Goal: Find specific page/section: Find specific page/section

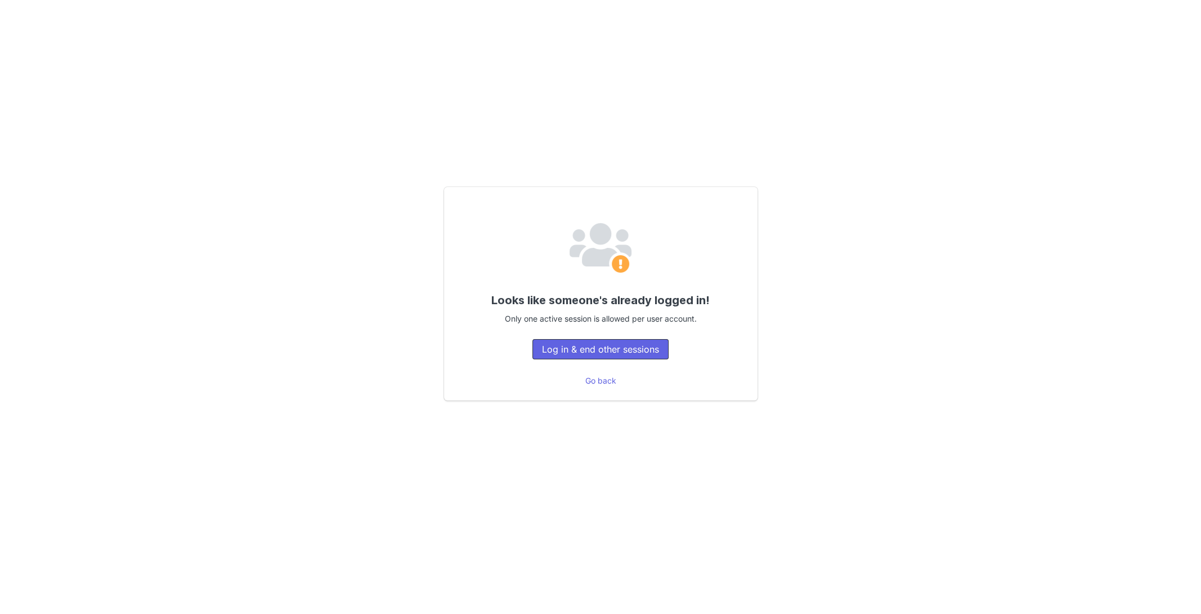
click at [571, 348] on button "Log in & end other sessions" at bounding box center [601, 349] width 136 height 20
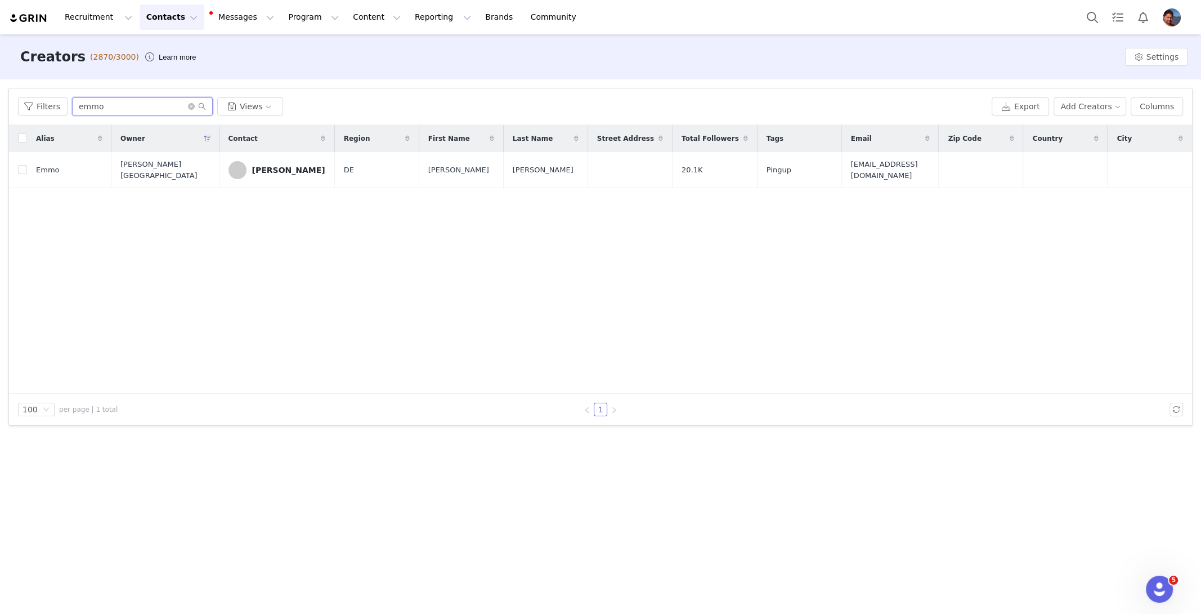
click at [142, 105] on input "emmo" at bounding box center [142, 106] width 141 height 18
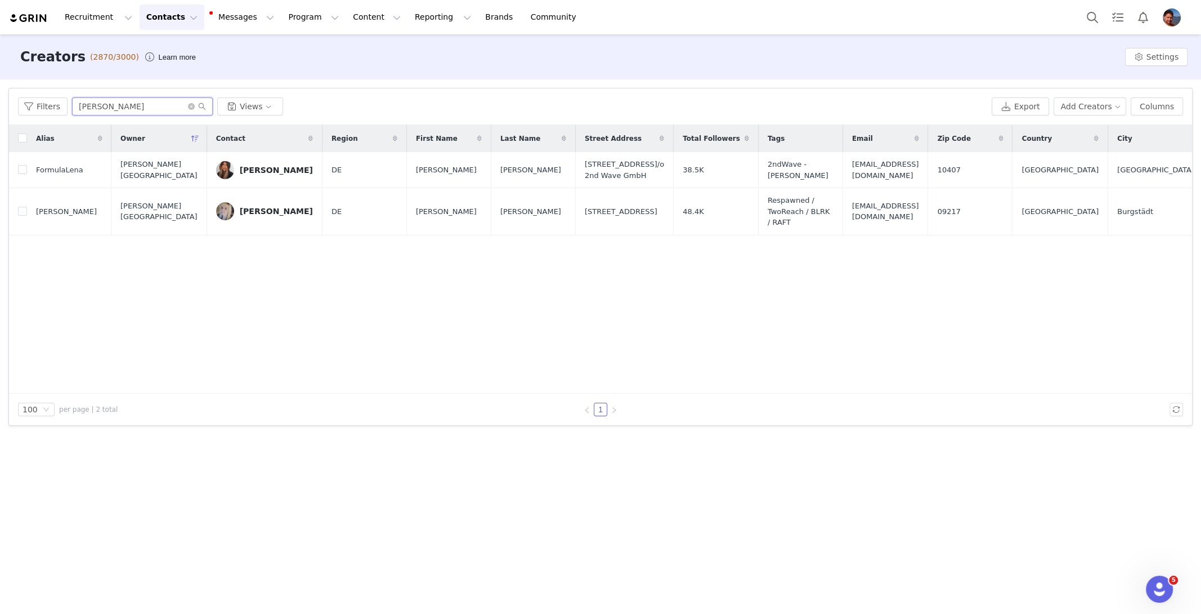
type input "[PERSON_NAME]"
click at [308, 317] on div "Alias Owner Contact Region First Name Last Name Street Address Total Followers …" at bounding box center [600, 259] width 1183 height 269
click at [252, 212] on div "[PERSON_NAME]" at bounding box center [276, 211] width 73 height 9
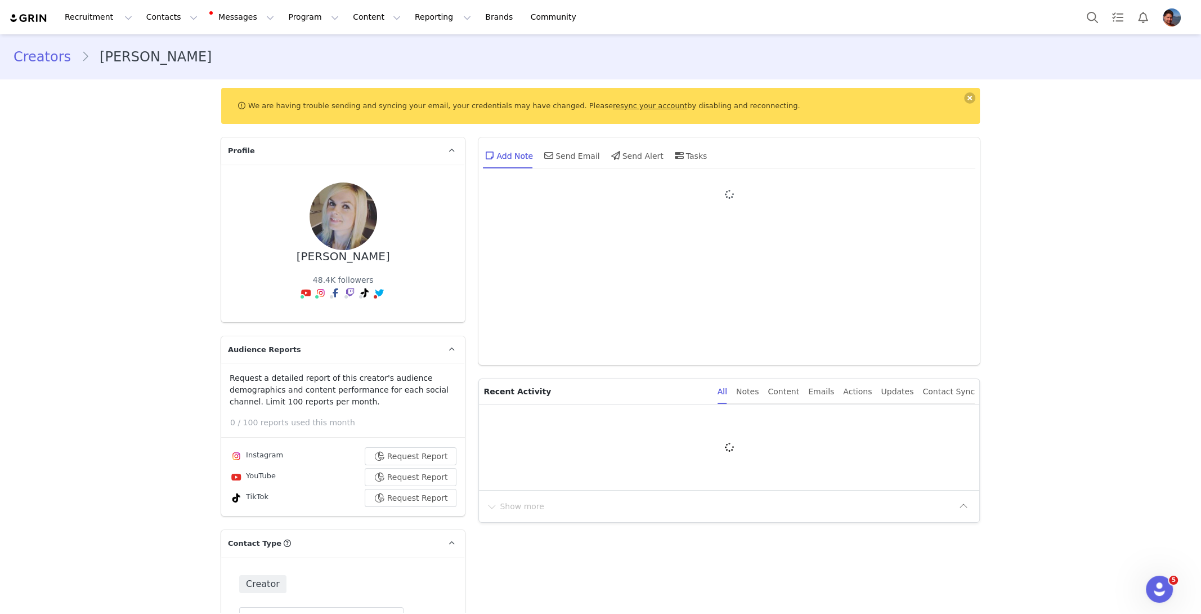
type input "+49 ([GEOGRAPHIC_DATA])"
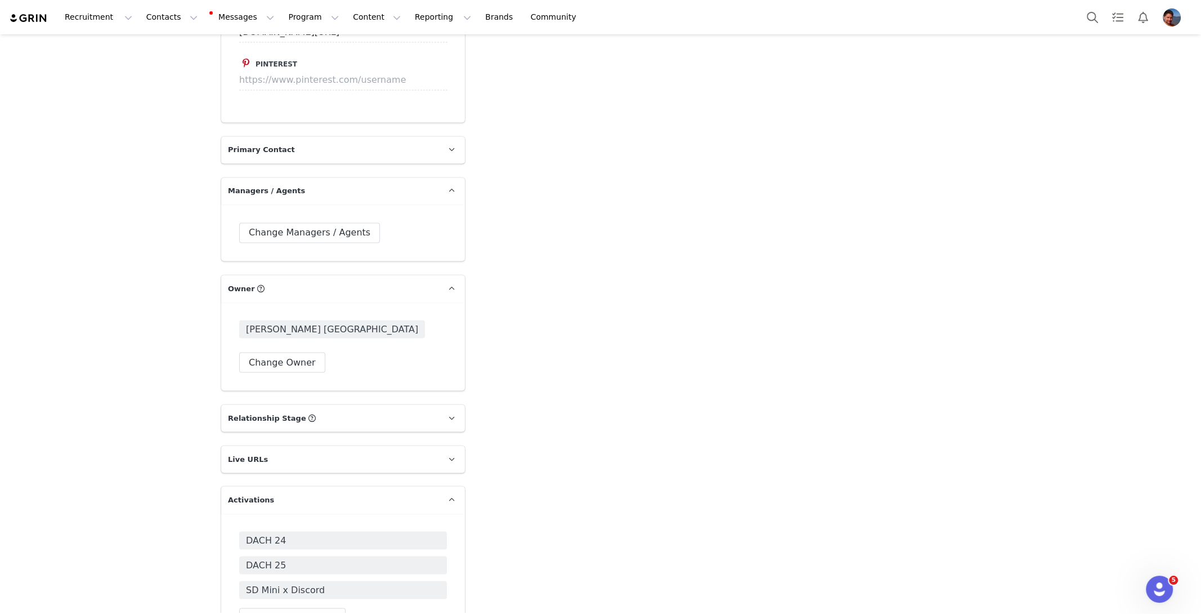
scroll to position [2184, 0]
click at [309, 538] on div "DACH 24 DACH 25 SD Mini x Discord" at bounding box center [343, 564] width 208 height 68
click at [309, 555] on span "DACH 25" at bounding box center [343, 564] width 208 height 18
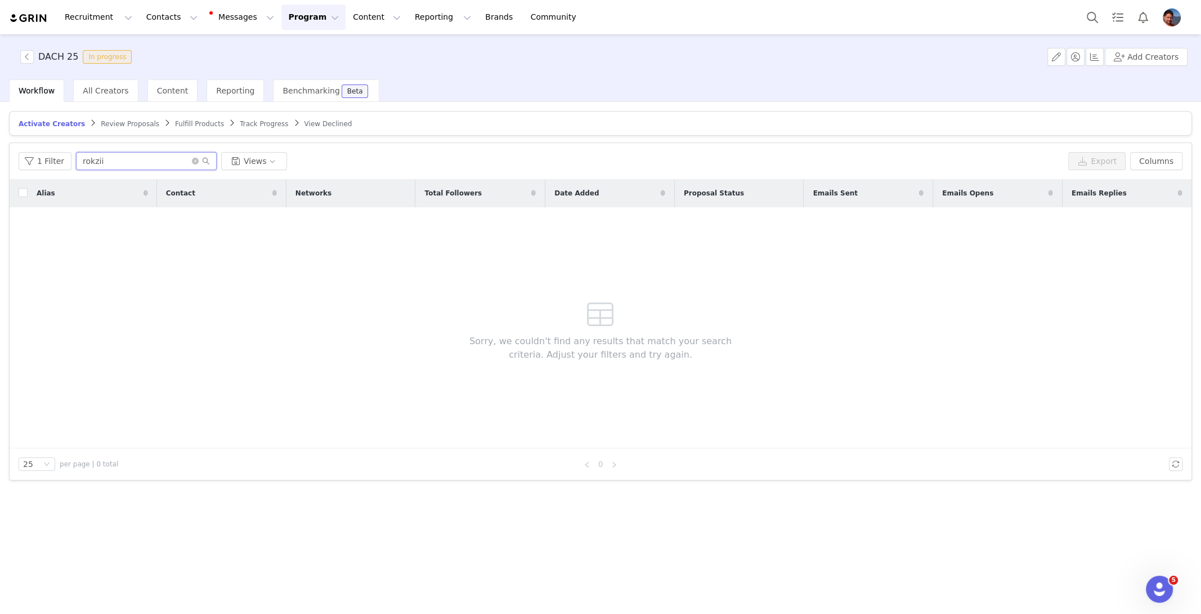
click at [109, 164] on input "rokzii" at bounding box center [146, 161] width 141 height 18
click at [122, 157] on input "fanatec" at bounding box center [146, 161] width 141 height 18
click at [166, 164] on input "nico" at bounding box center [146, 161] width 141 height 18
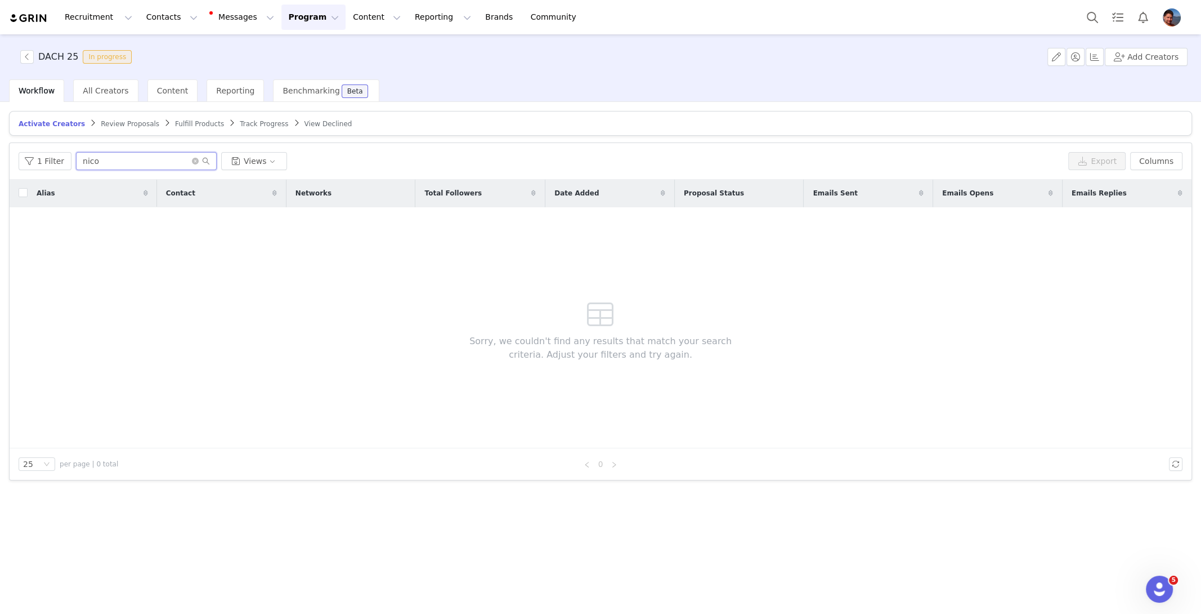
click at [166, 164] on input "nico" at bounding box center [146, 161] width 141 height 18
type input "f"
click at [179, 162] on input "[PERSON_NAME]" at bounding box center [146, 161] width 141 height 18
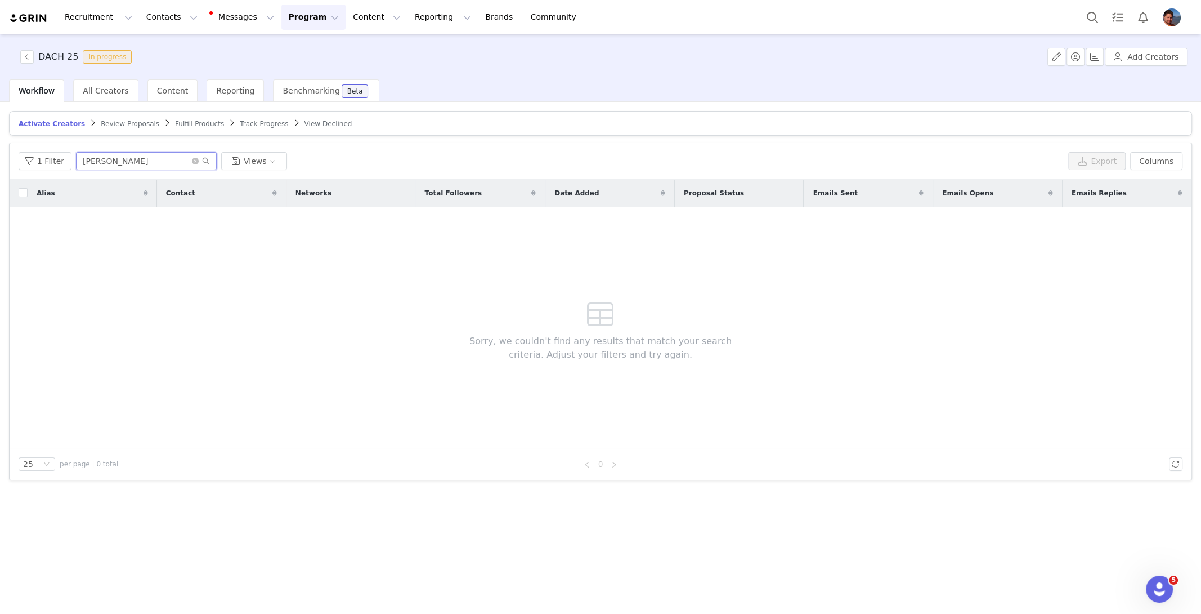
click at [144, 164] on input "[PERSON_NAME]" at bounding box center [146, 161] width 141 height 18
type input "[PERSON_NAME]"
click at [107, 84] on div "All Creators" at bounding box center [105, 90] width 65 height 23
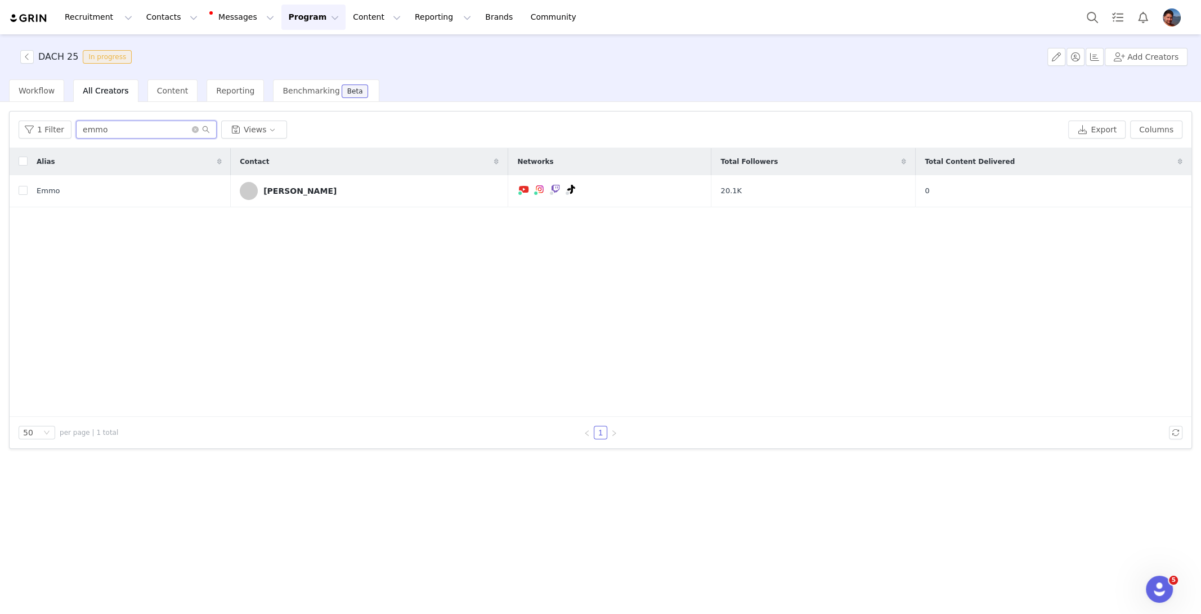
click at [111, 133] on input "emmo" at bounding box center [146, 129] width 141 height 18
type input "engl"
click at [307, 192] on div "[PERSON_NAME]" at bounding box center [299, 190] width 73 height 9
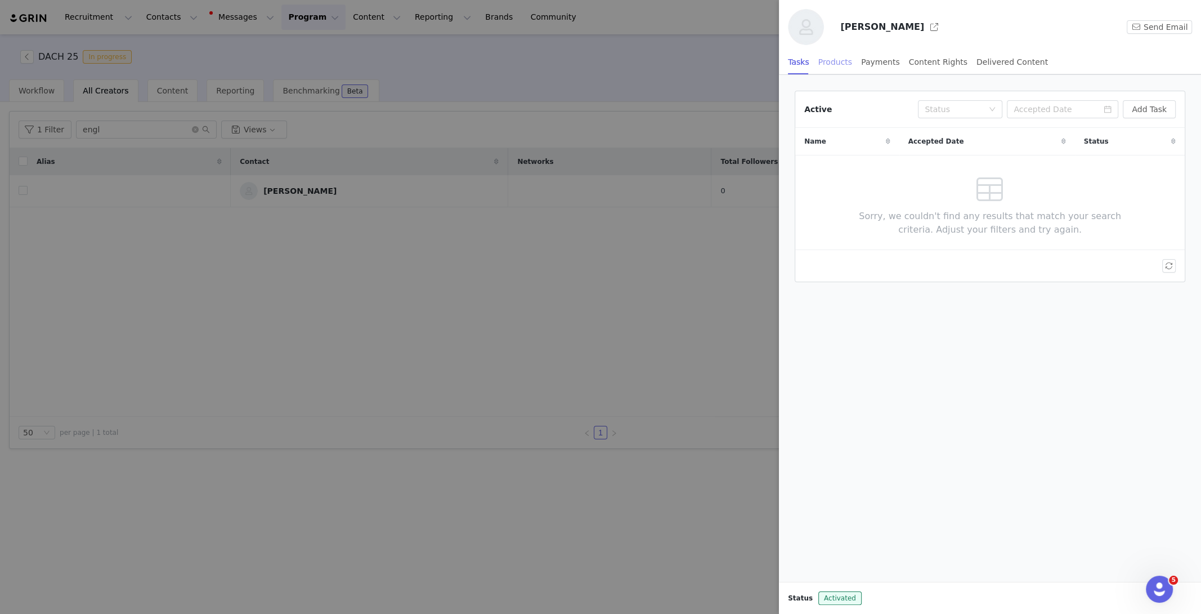
click at [843, 66] on div "Products" at bounding box center [836, 62] width 34 height 25
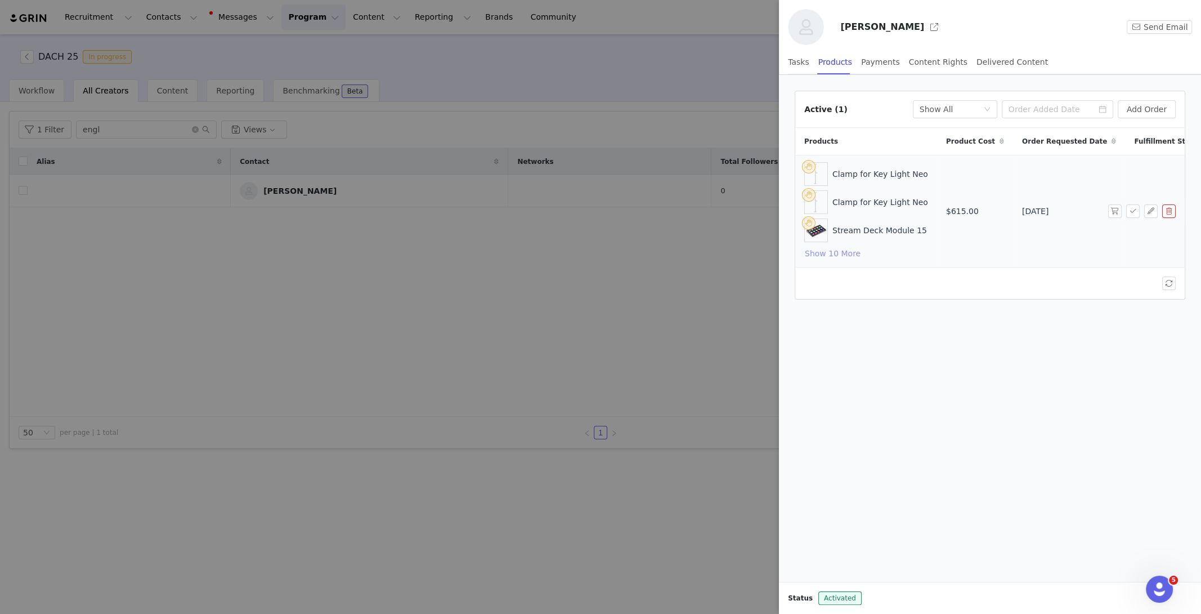
click at [850, 254] on button "Show 10 More" at bounding box center [832, 254] width 57 height 14
